Goal: Information Seeking & Learning: Learn about a topic

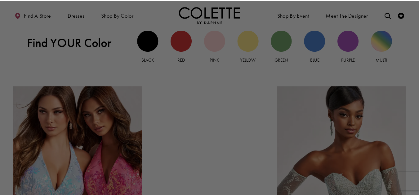
scroll to position [592, 0]
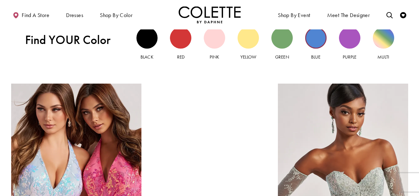
click at [317, 43] on div "Blue view" at bounding box center [315, 37] width 21 height 21
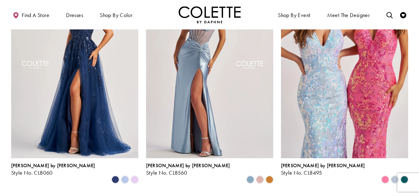
scroll to position [310, 0]
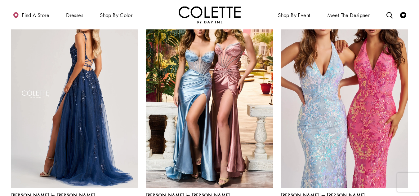
click at [90, 74] on img "Visit Colette by Daphne Style No. CL8060 Page" at bounding box center [74, 95] width 127 height 185
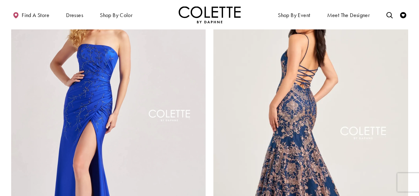
scroll to position [1179, 0]
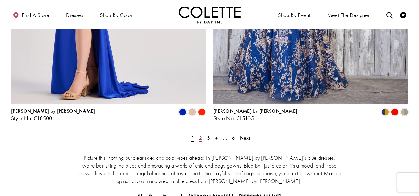
click at [200, 135] on span "2" at bounding box center [200, 138] width 3 height 7
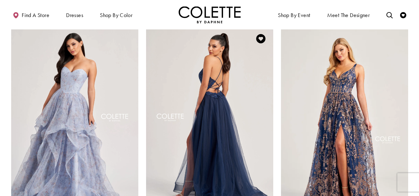
scroll to position [747, 0]
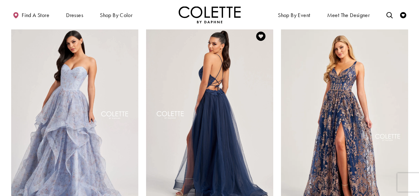
click at [205, 112] on img "Visit Colette by Daphne Style No. CL8320 Page" at bounding box center [209, 116] width 127 height 185
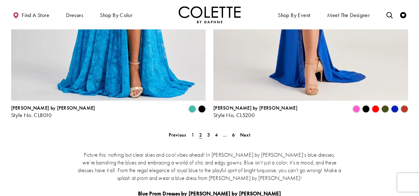
scroll to position [1181, 0]
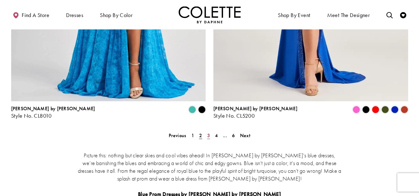
click at [209, 132] on span "3" at bounding box center [208, 135] width 3 height 7
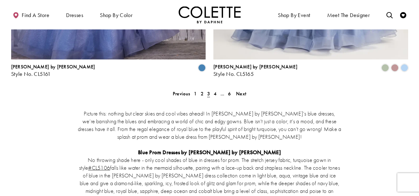
scroll to position [1212, 0]
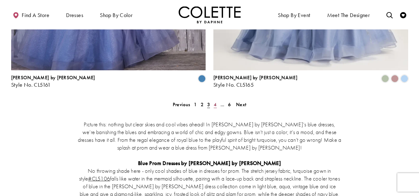
click at [215, 101] on span "4" at bounding box center [215, 104] width 3 height 7
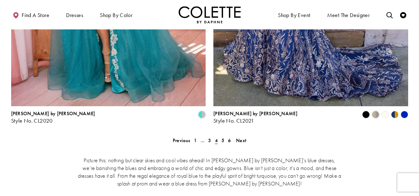
scroll to position [1181, 0]
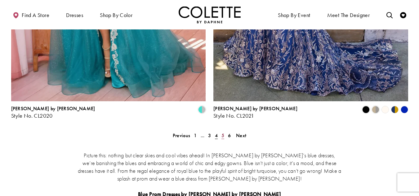
click at [222, 132] on span "5" at bounding box center [223, 135] width 3 height 7
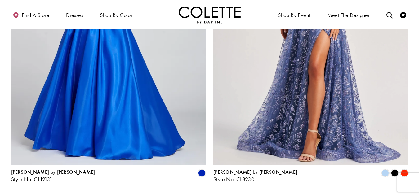
scroll to position [1150, 0]
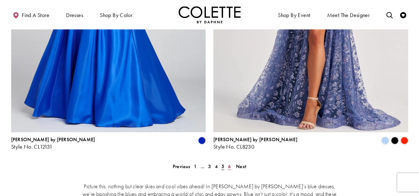
click at [229, 163] on span "6" at bounding box center [229, 166] width 3 height 7
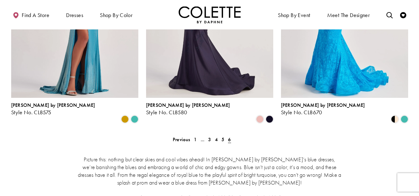
scroll to position [623, 0]
